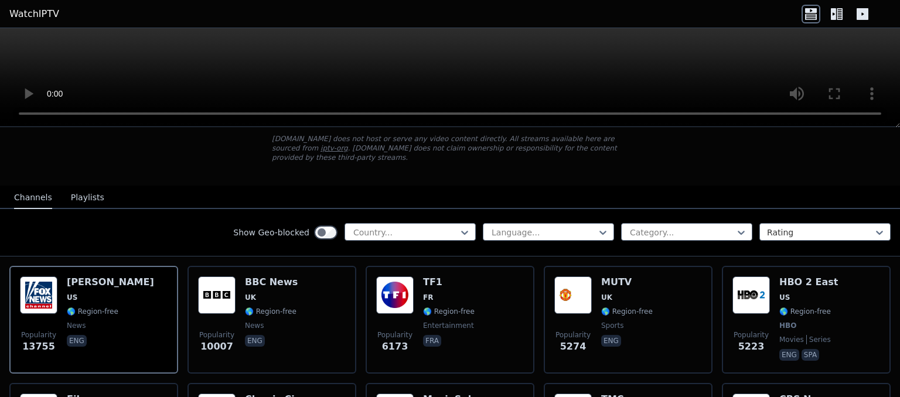
scroll to position [62, 0]
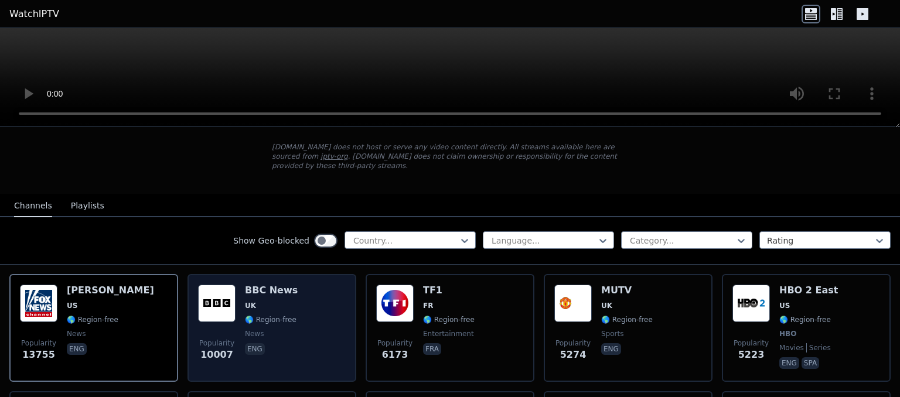
click at [230, 285] on img at bounding box center [217, 304] width 38 height 38
click at [203, 301] on img at bounding box center [217, 304] width 38 height 38
click at [285, 316] on div "BBC News UK 🌎 Region-free news eng" at bounding box center [271, 328] width 53 height 87
click at [254, 343] on p "eng" at bounding box center [255, 349] width 20 height 12
click at [231, 341] on span "Popularity 10007" at bounding box center [217, 351] width 38 height 38
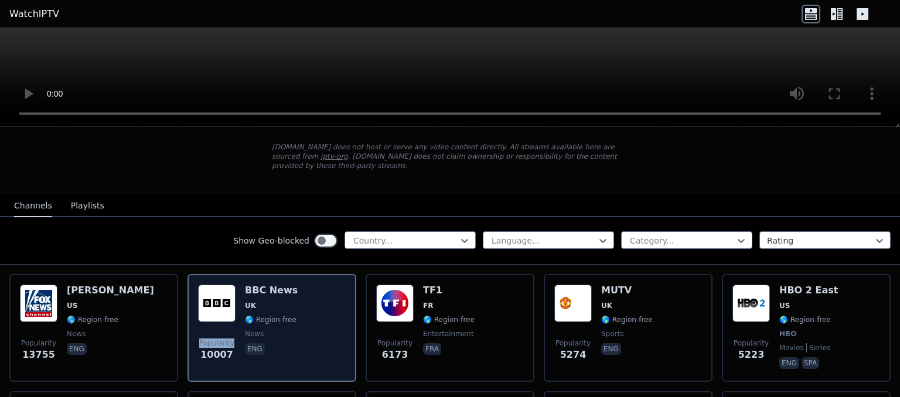
click at [231, 341] on span "Popularity 10007" at bounding box center [217, 351] width 38 height 38
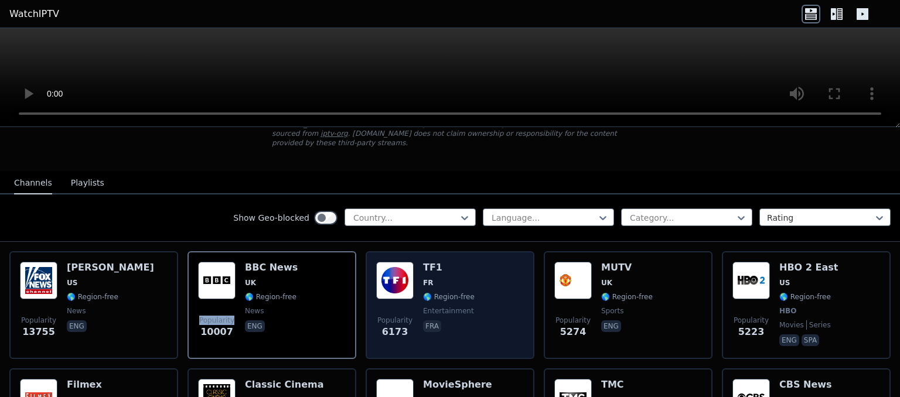
scroll to position [86, 0]
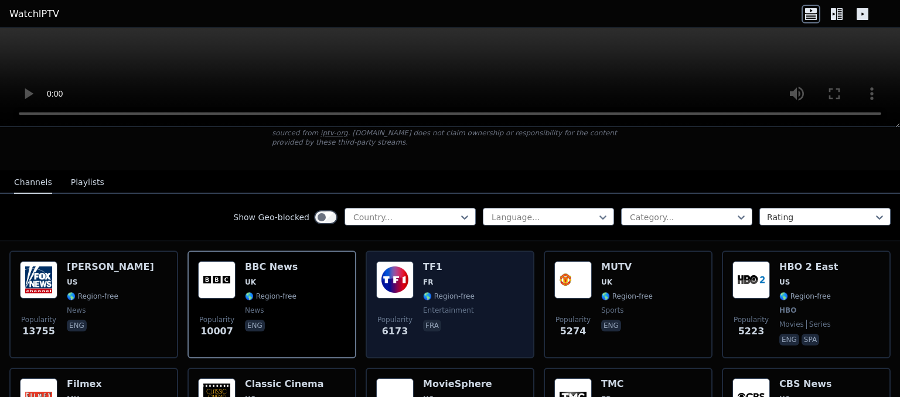
click at [486, 297] on div "Popularity 6173 TF1 FR 🌎 Region-free entertainment fra" at bounding box center [450, 304] width 148 height 87
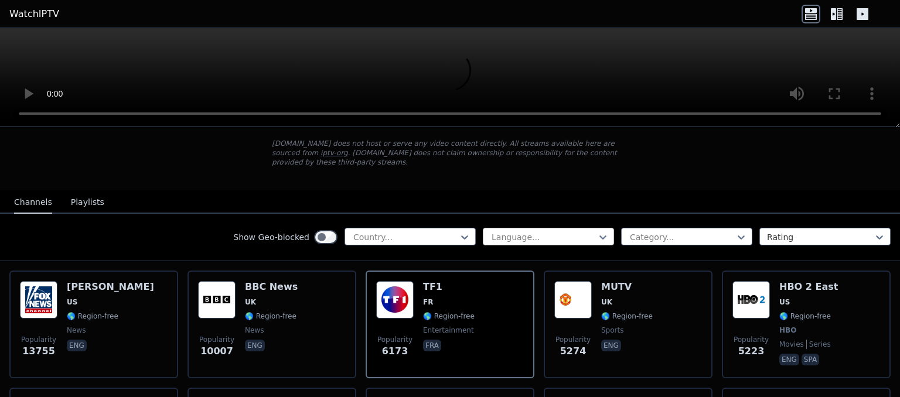
scroll to position [69, 0]
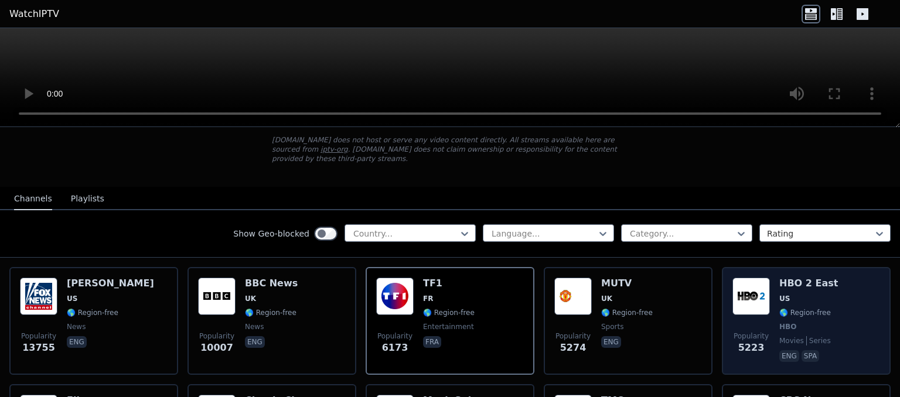
click at [777, 304] on div "Popularity 5223 HBO 2 East US 🌎 Region-free HBO movies series eng spa" at bounding box center [806, 321] width 148 height 87
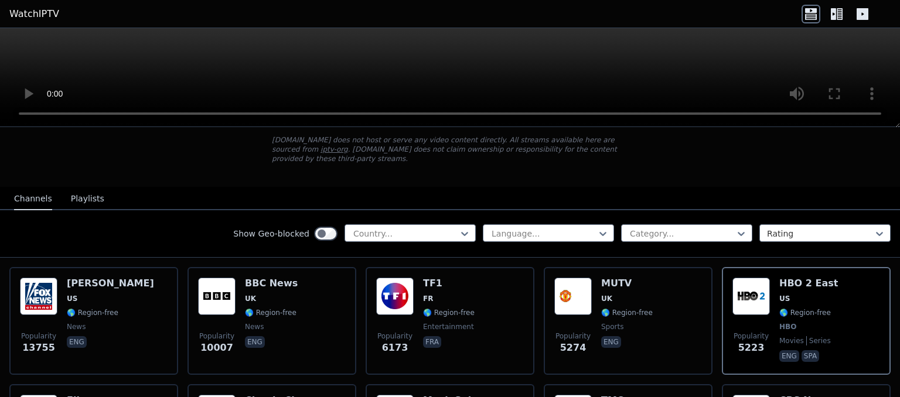
click at [836, 11] on icon at bounding box center [833, 14] width 5 height 12
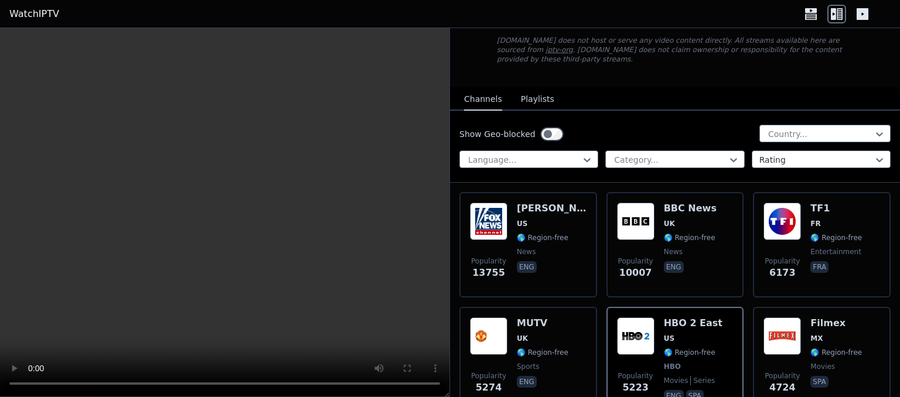
drag, startPoint x: 836, startPoint y: 11, endPoint x: 811, endPoint y: 16, distance: 25.2
click at [811, 16] on div at bounding box center [837, 14] width 70 height 19
click at [811, 16] on icon at bounding box center [811, 16] width 12 height 6
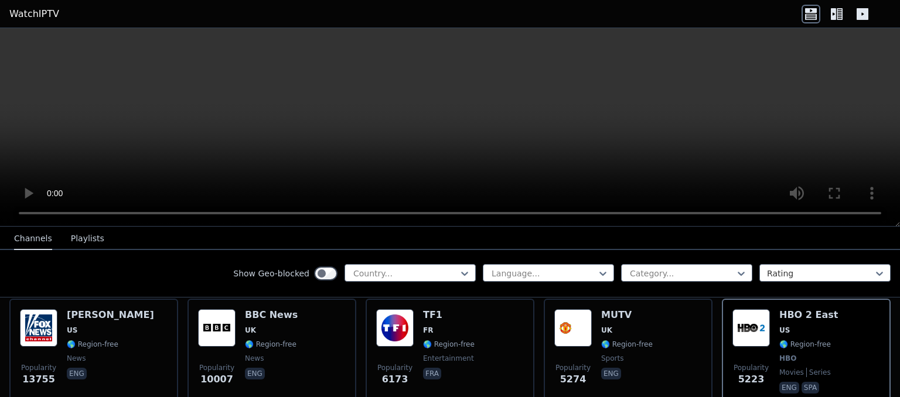
scroll to position [98, 0]
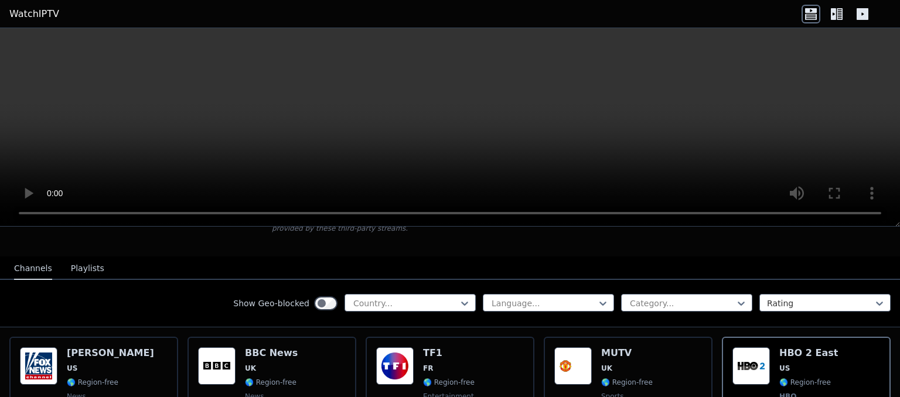
click at [635, 266] on nav "Channels Playlists" at bounding box center [450, 268] width 900 height 23
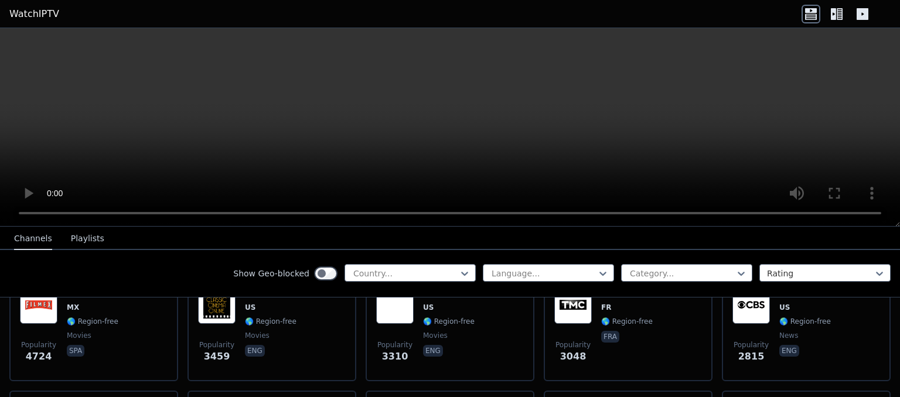
scroll to position [0, 0]
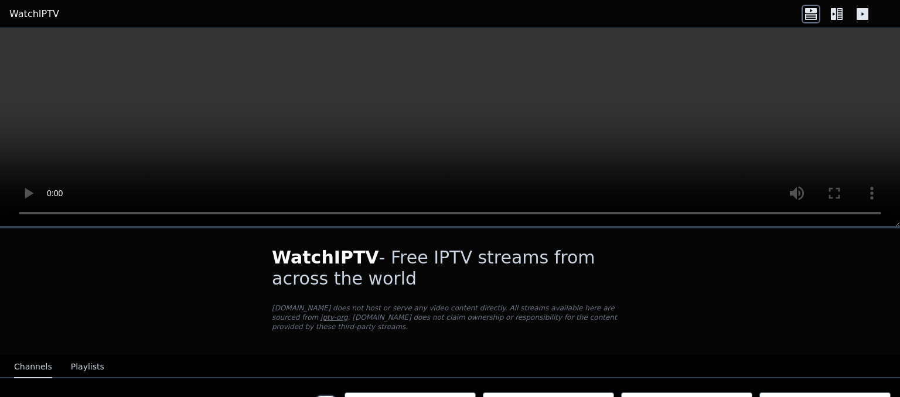
click at [84, 356] on button "Playlists" at bounding box center [87, 367] width 33 height 22
